Goal: Navigation & Orientation: Understand site structure

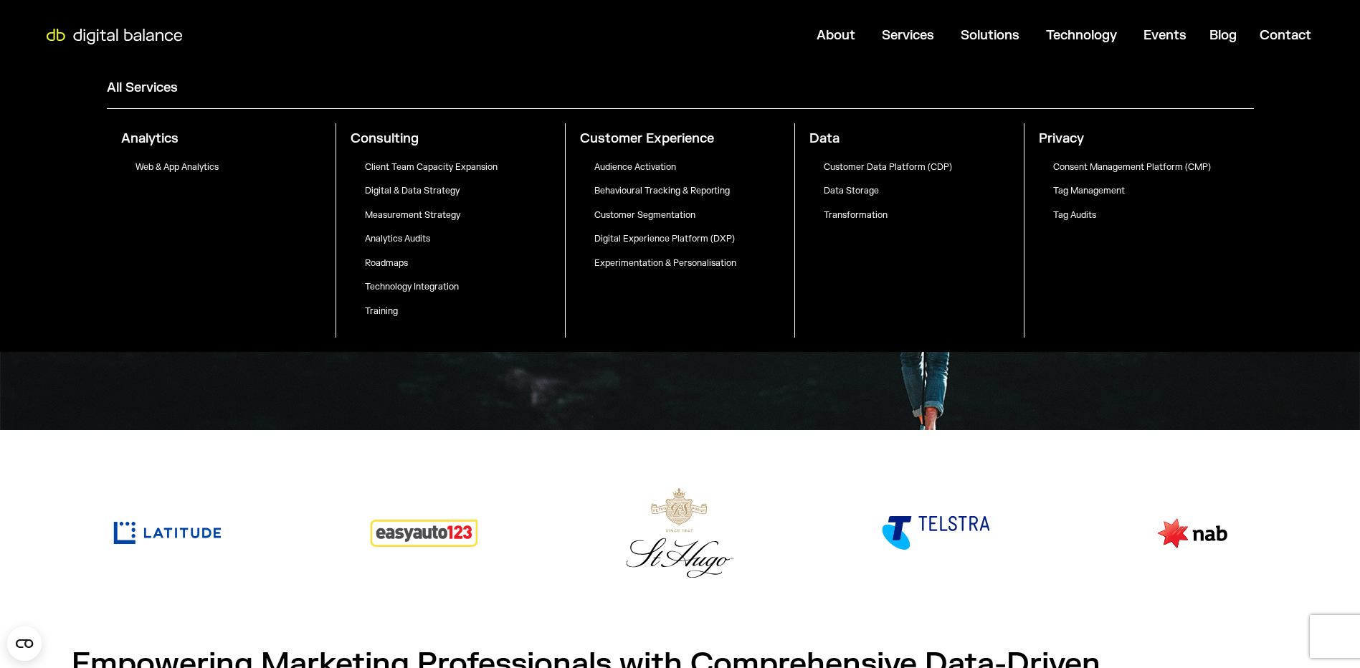
click at [666, 265] on p "Experimentation & Personalisation" at bounding box center [695, 263] width 200 height 11
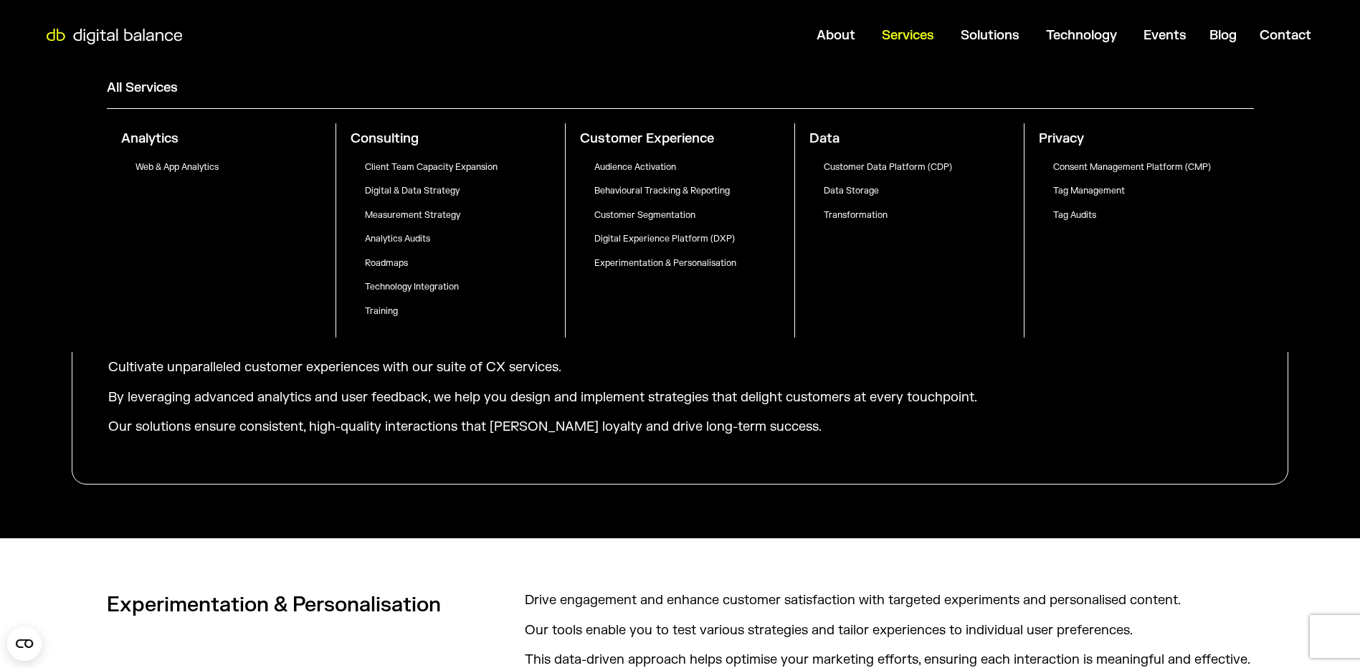
click at [922, 27] on span "Services" at bounding box center [908, 35] width 52 height 16
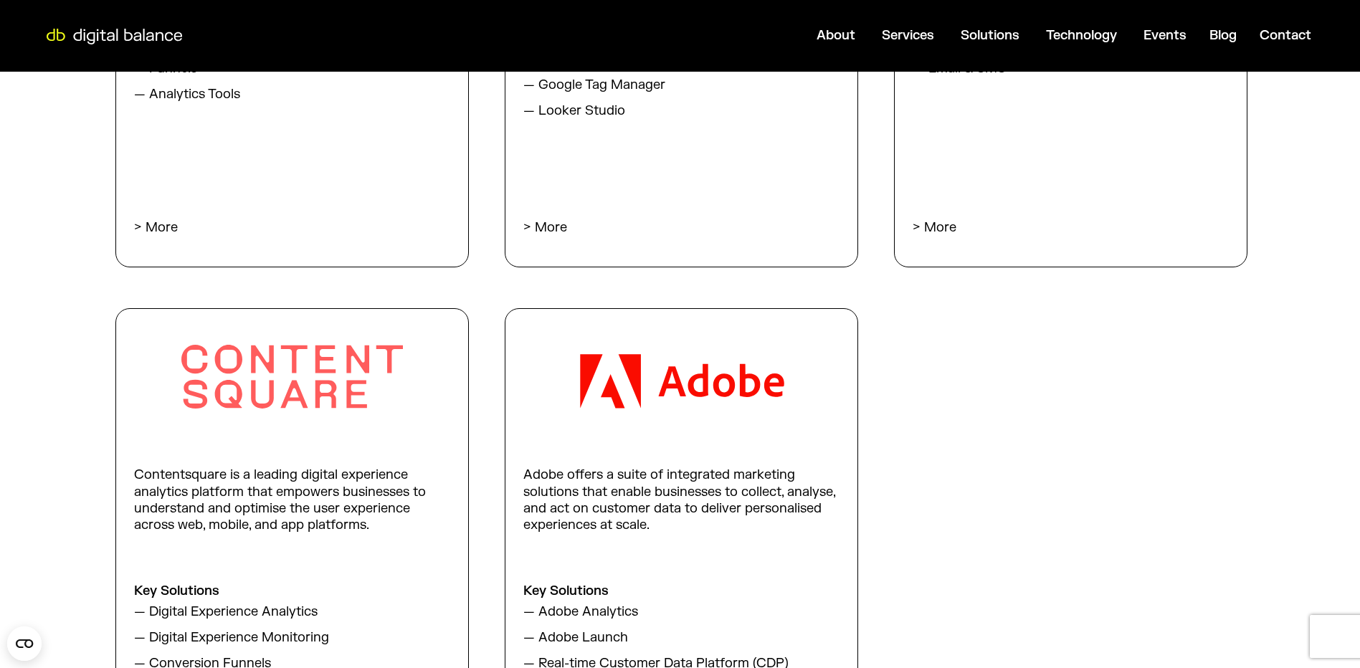
scroll to position [2367, 0]
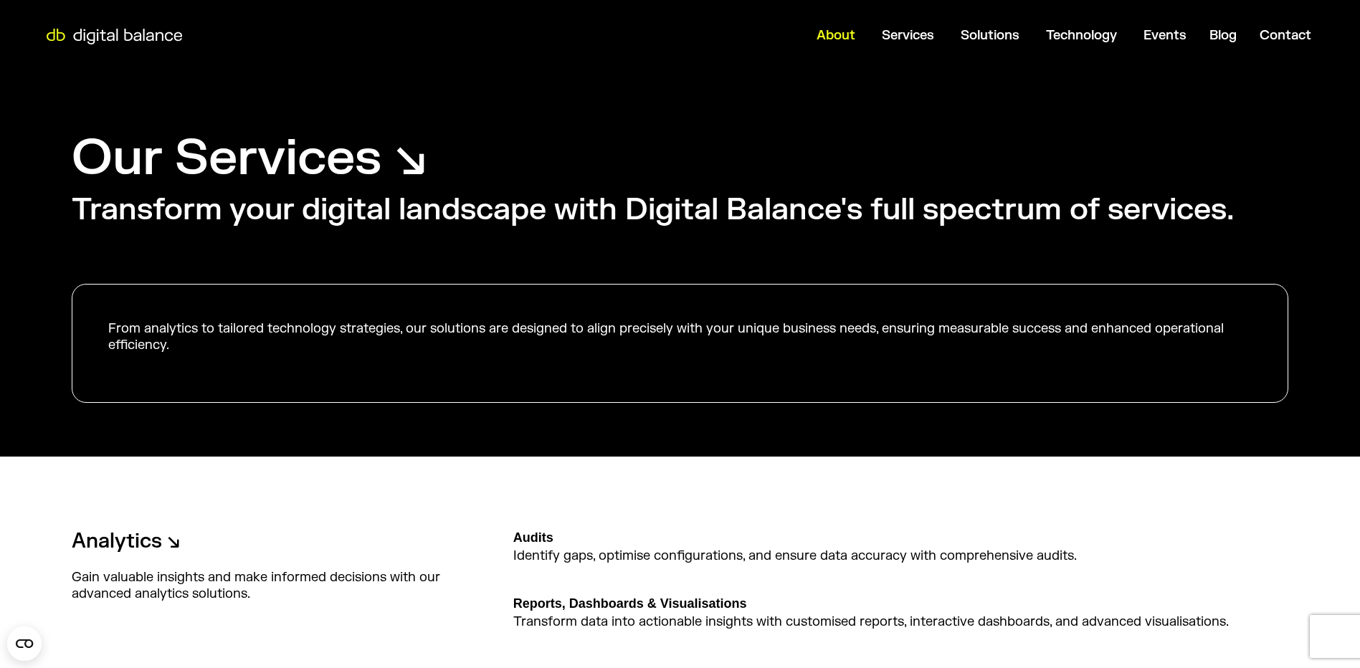
click at [835, 33] on span "About" at bounding box center [836, 35] width 39 height 16
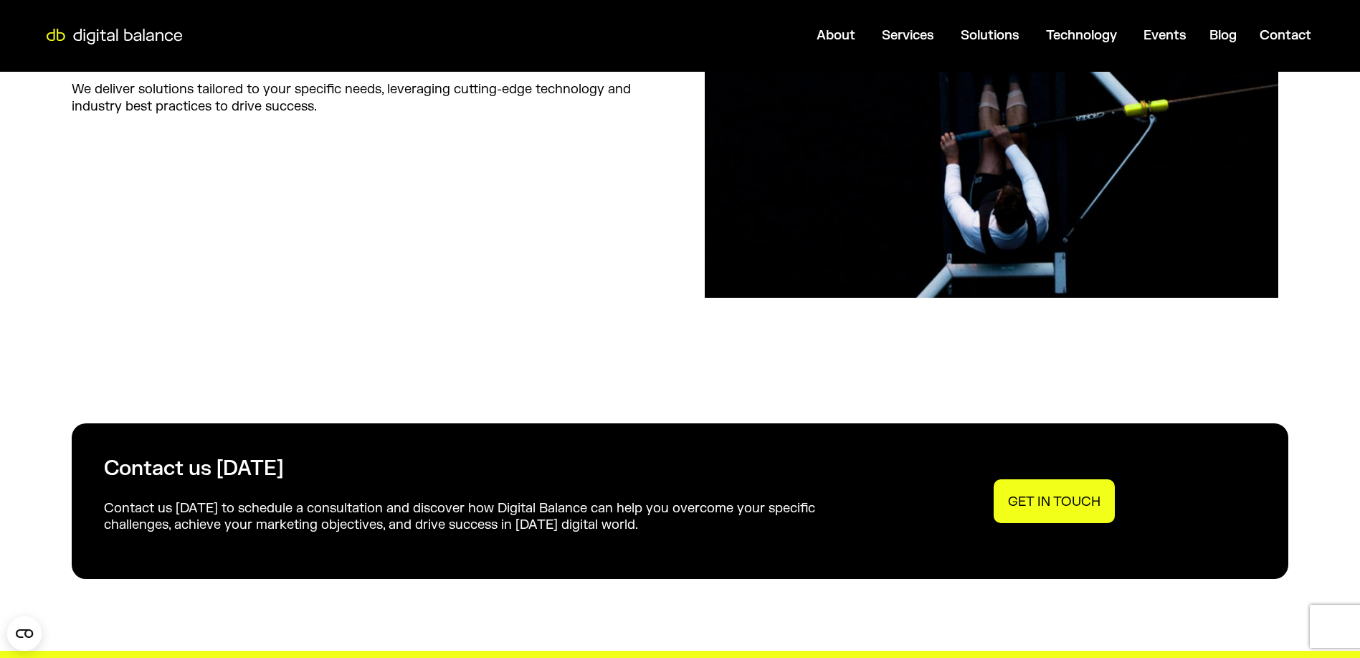
scroll to position [1936, 0]
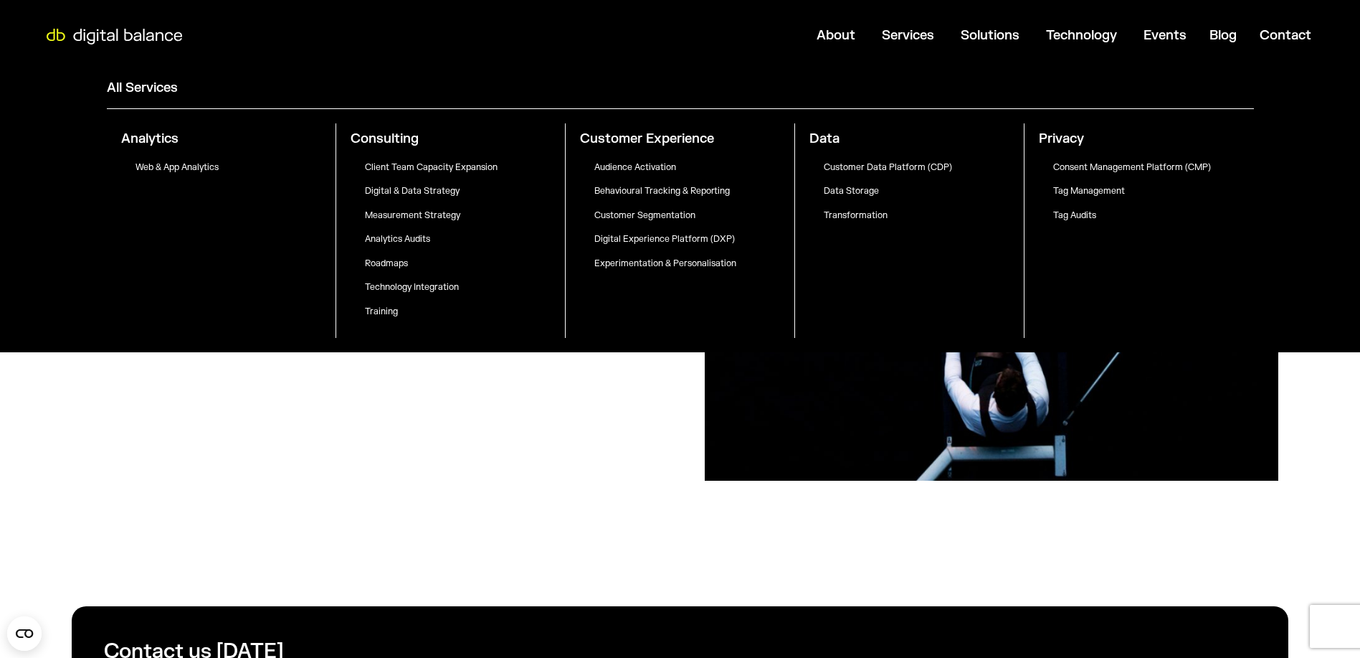
click at [668, 188] on p "Behavioural Tracking & Reporting" at bounding box center [695, 191] width 200 height 11
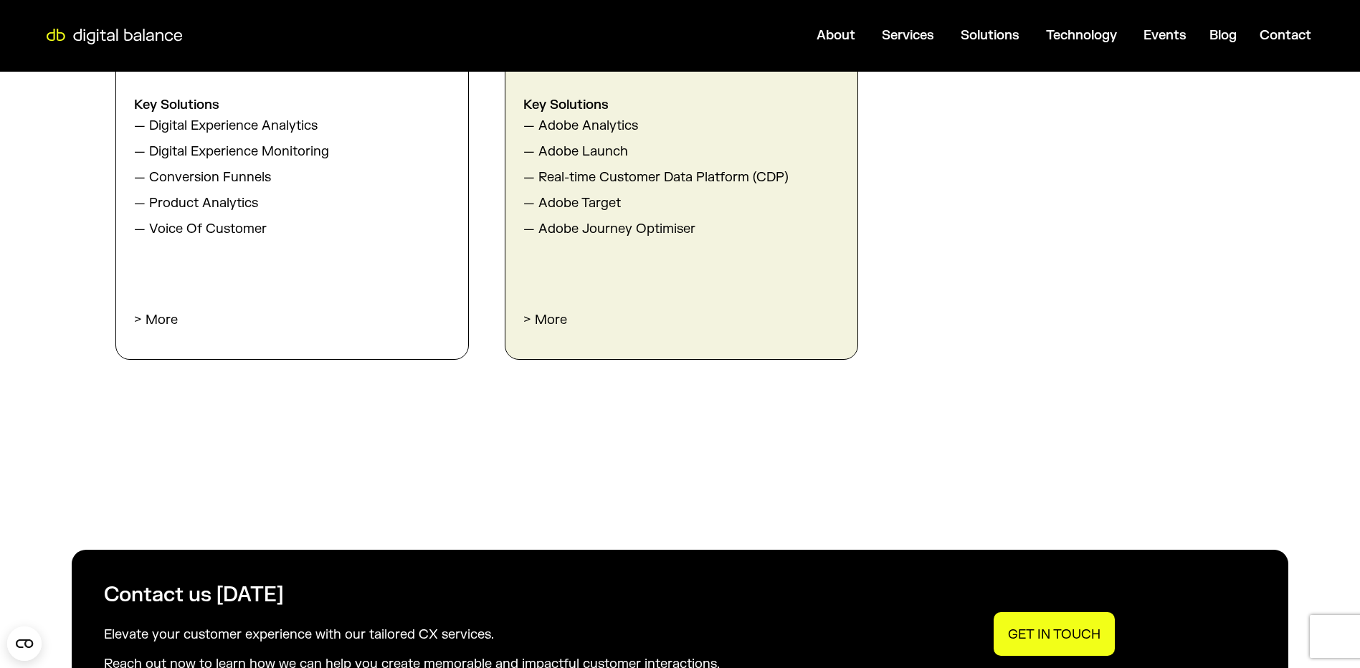
scroll to position [2797, 0]
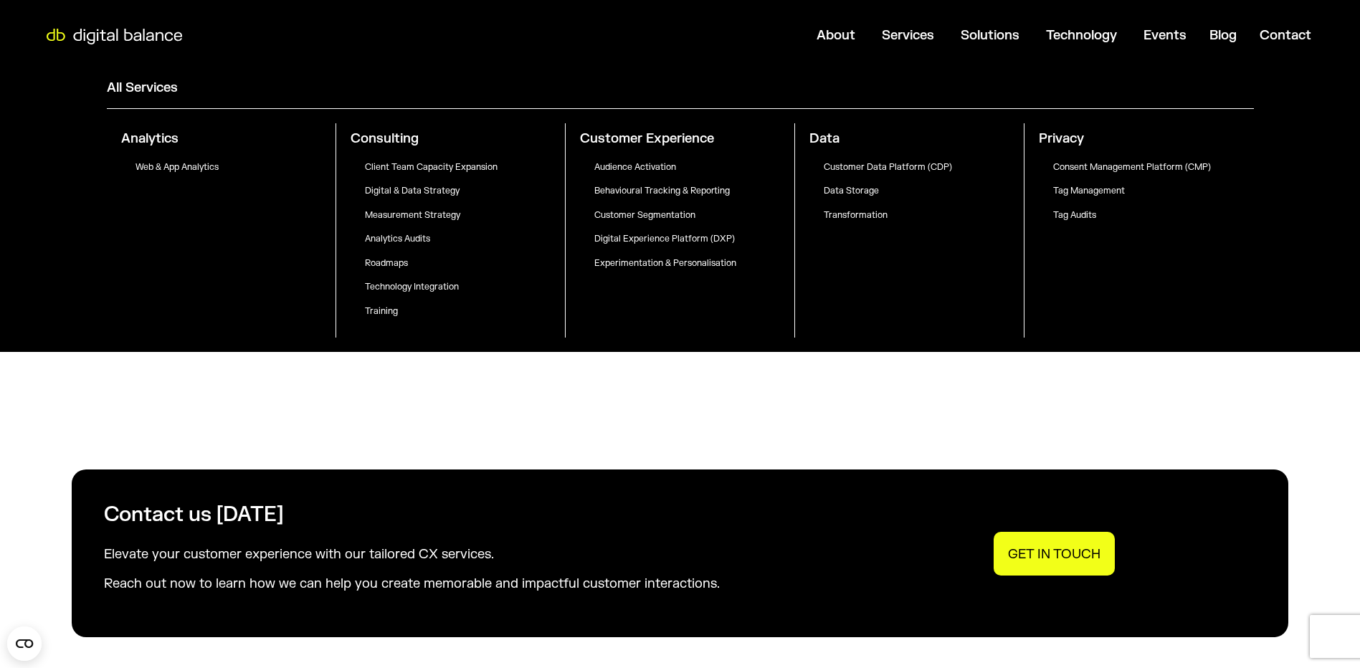
click at [844, 169] on p "Customer Data Platform (CDP)" at bounding box center [924, 167] width 200 height 11
click at [876, 169] on p "Customer Data Platform (CDP)" at bounding box center [924, 167] width 200 height 11
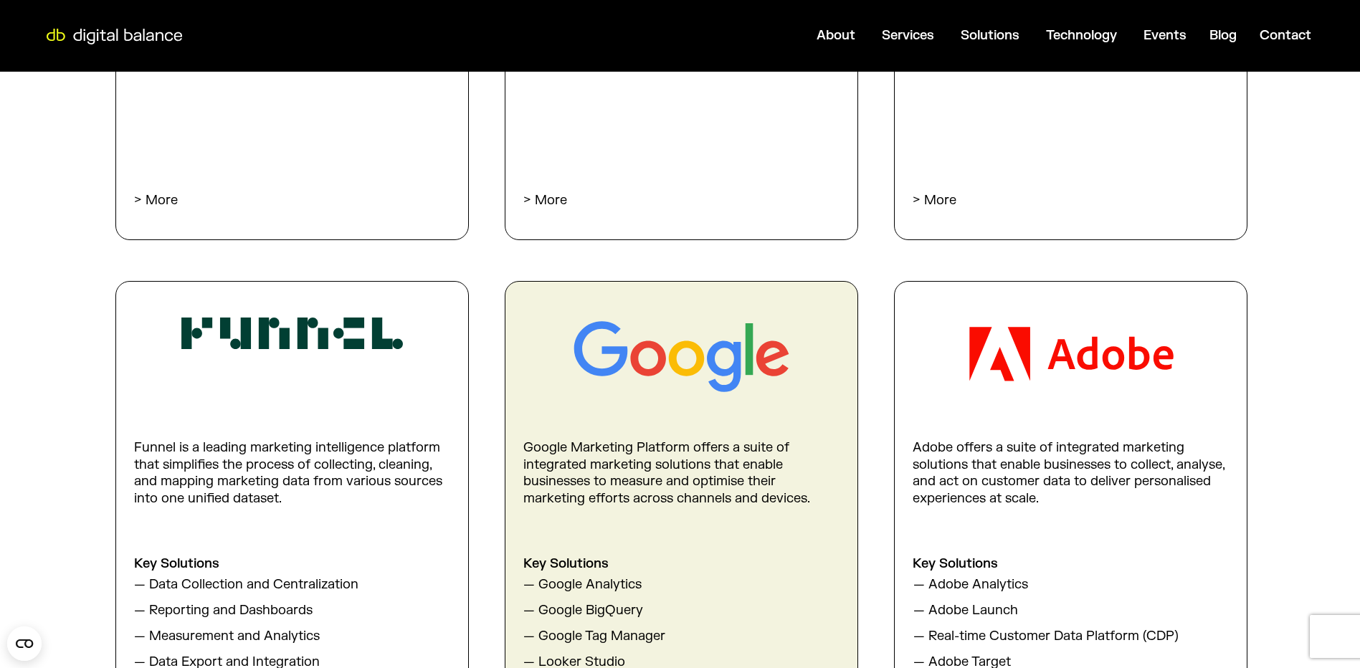
scroll to position [1936, 0]
